Goal: Task Accomplishment & Management: Manage account settings

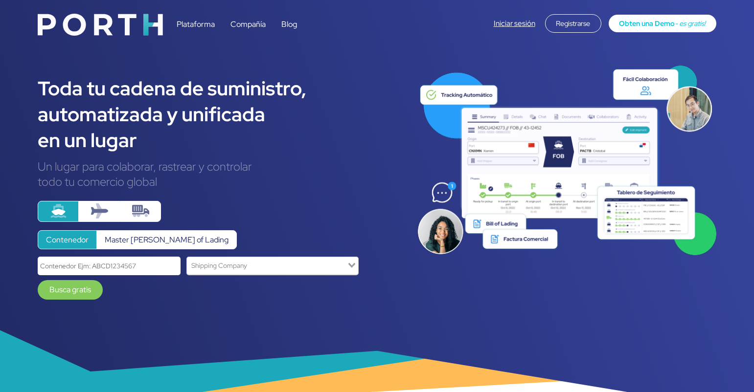
click at [505, 23] on link "Iniciar sesión" at bounding box center [515, 24] width 42 height 10
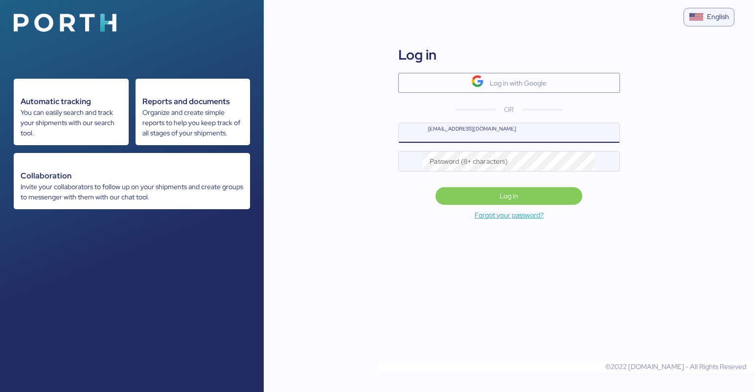
click at [456, 137] on input "name@company.com" at bounding box center [521, 133] width 196 height 20
type input "jp.aguilar@ferreteriaaya.com"
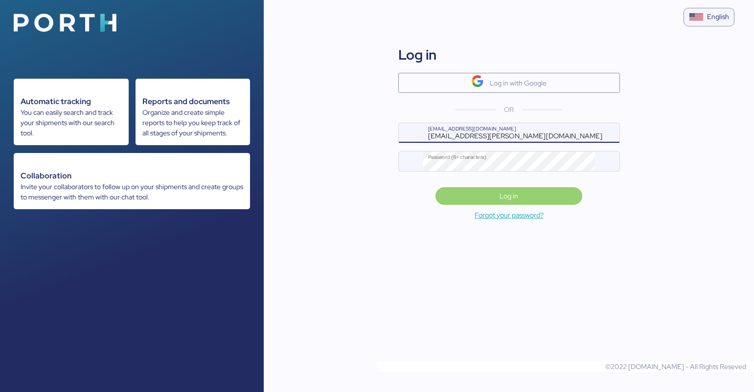
click at [505, 196] on span "Log in" at bounding box center [509, 196] width 19 height 12
